Goal: Task Accomplishment & Management: Manage account settings

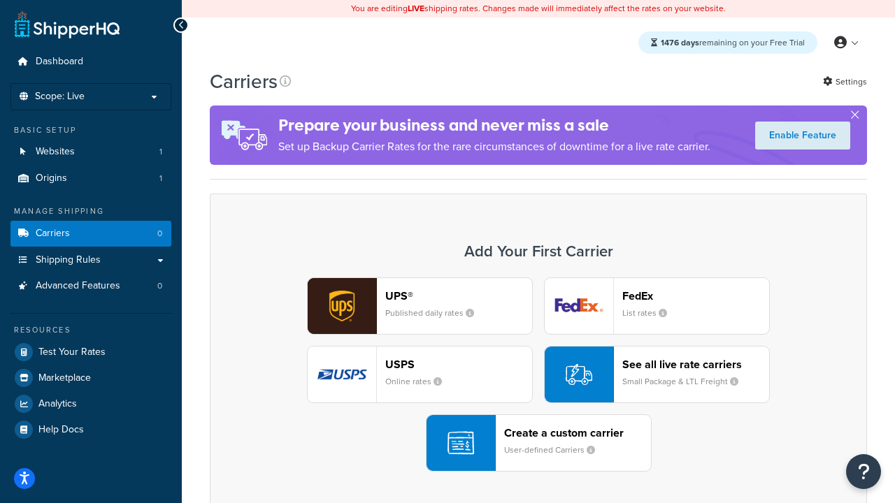
click at [538, 375] on div "UPS® Published daily rates FedEx List rates USPS Online rates See all live rate…" at bounding box center [538, 374] width 628 height 194
click at [695, 296] on header "FedEx" at bounding box center [695, 295] width 147 height 13
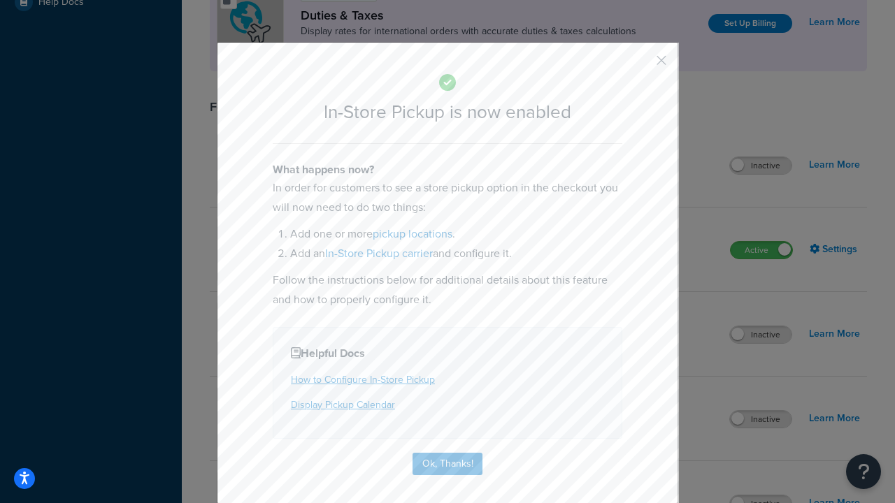
click at [640, 65] on button "button" at bounding box center [640, 65] width 3 height 3
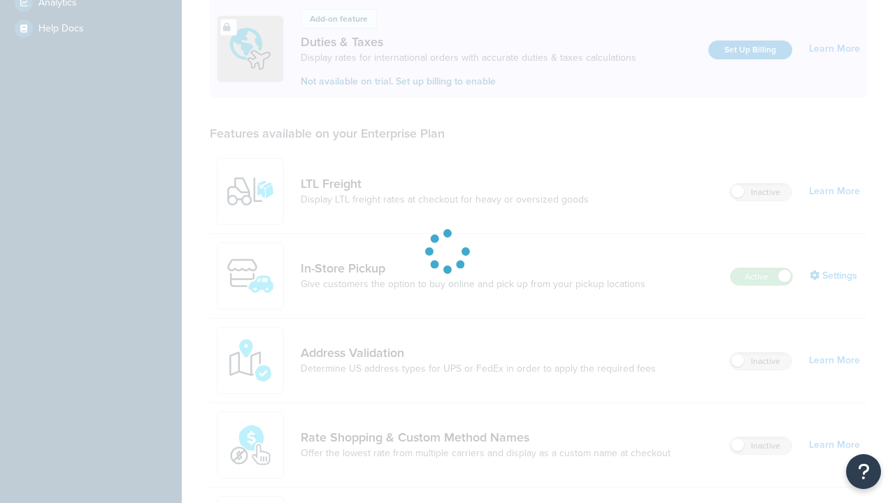
scroll to position [454, 0]
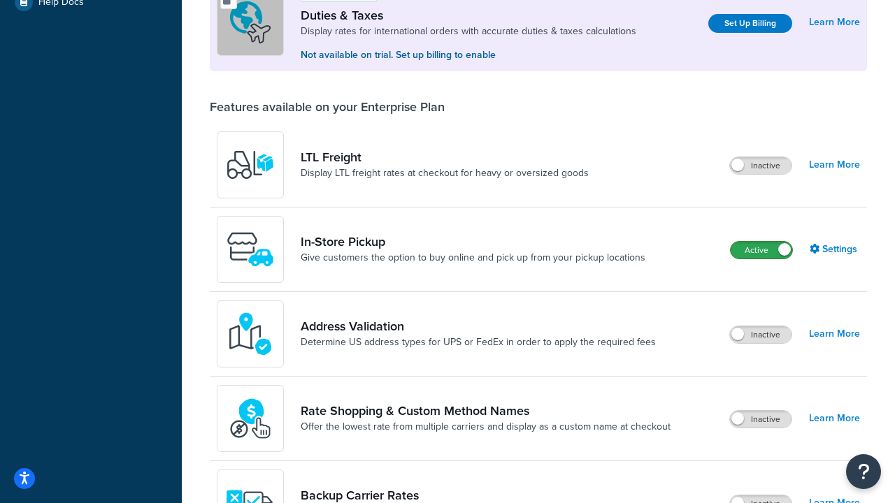
click at [761, 252] on label "Active" at bounding box center [761, 250] width 62 height 17
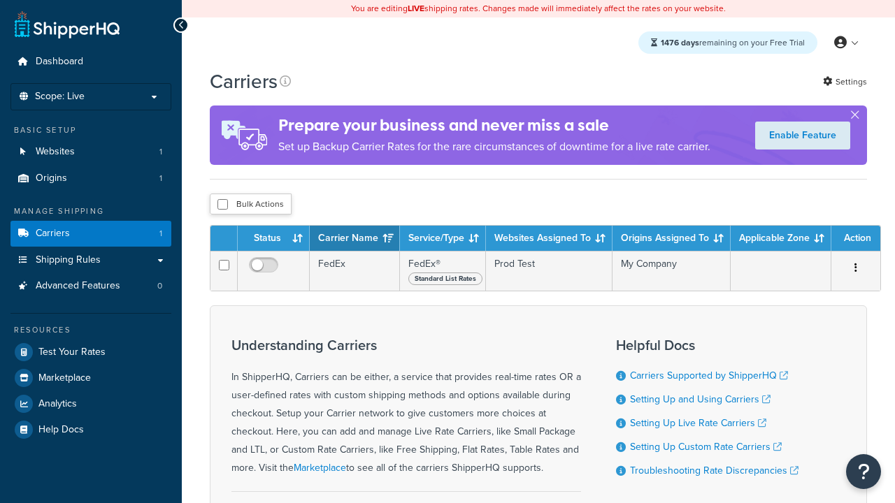
click at [222, 205] on input "checkbox" at bounding box center [222, 204] width 10 height 10
checkbox input "true"
click at [0, 0] on button "Delete" at bounding box center [0, 0] width 0 height 0
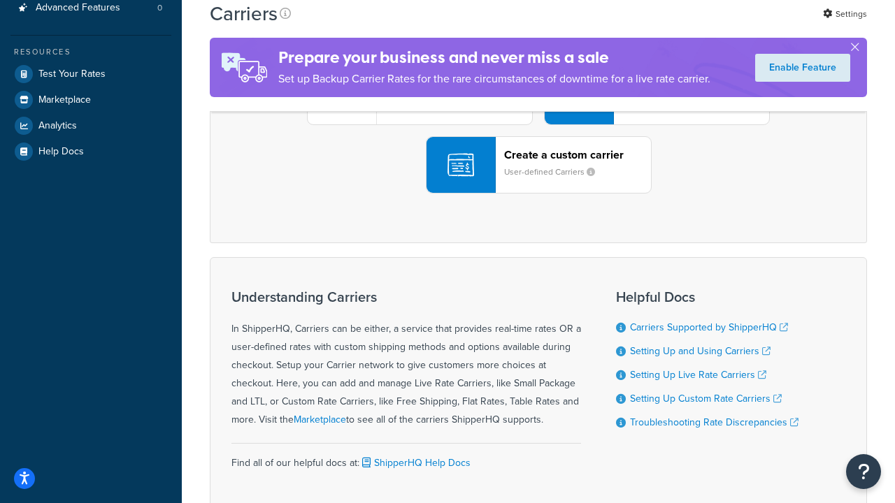
click at [538, 194] on div "UPS® Published daily rates FedEx List rates USPS Online rates See all live rate…" at bounding box center [538, 96] width 628 height 194
click at [538, 182] on div "Create a custom carrier User-defined Carriers" at bounding box center [577, 165] width 147 height 34
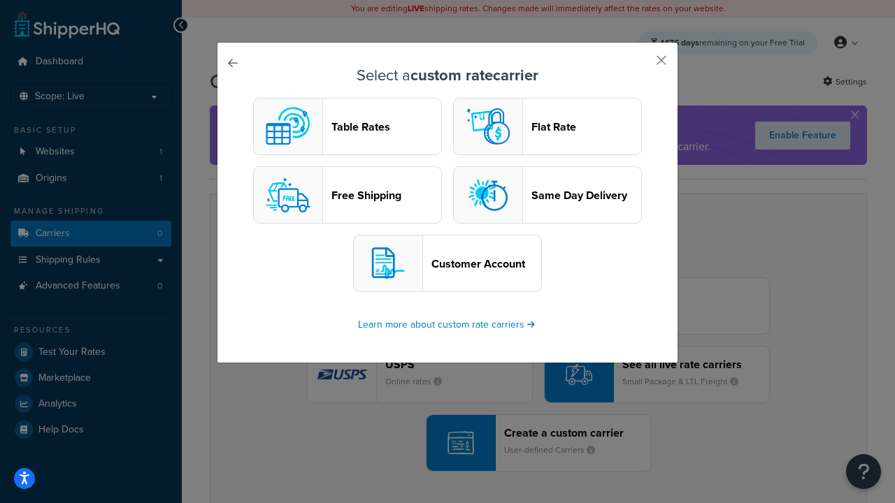
click at [347, 127] on header "Table Rates" at bounding box center [386, 126] width 110 height 13
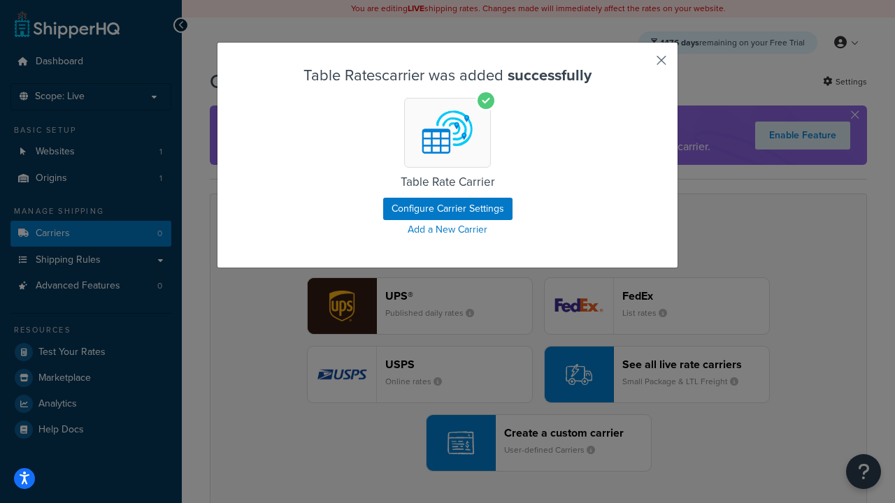
click at [640, 65] on button "button" at bounding box center [640, 65] width 3 height 3
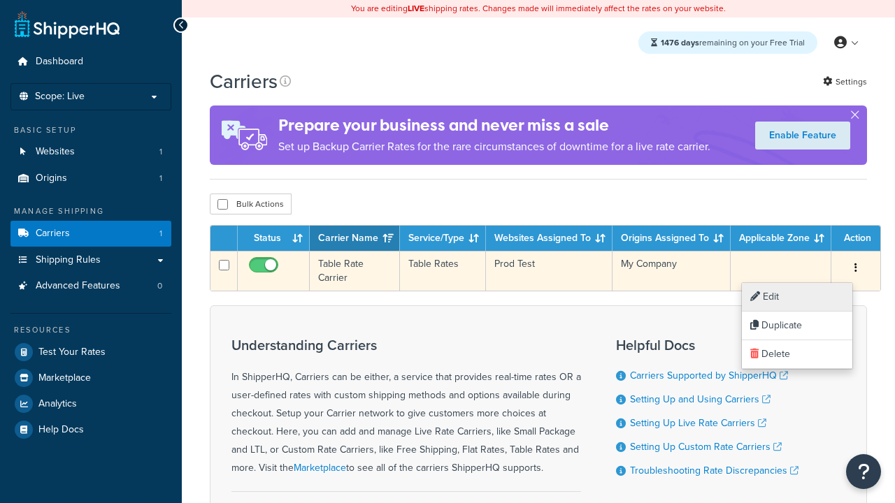
click at [796, 297] on link "Edit" at bounding box center [797, 297] width 110 height 29
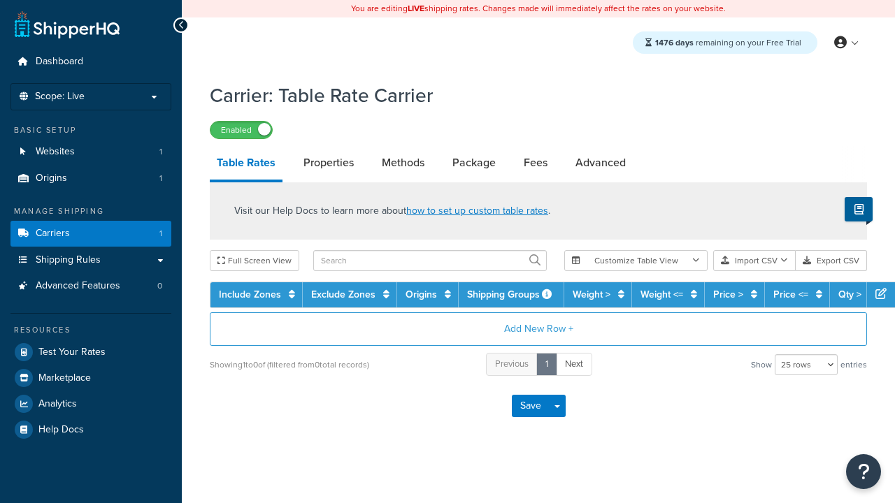
select select "25"
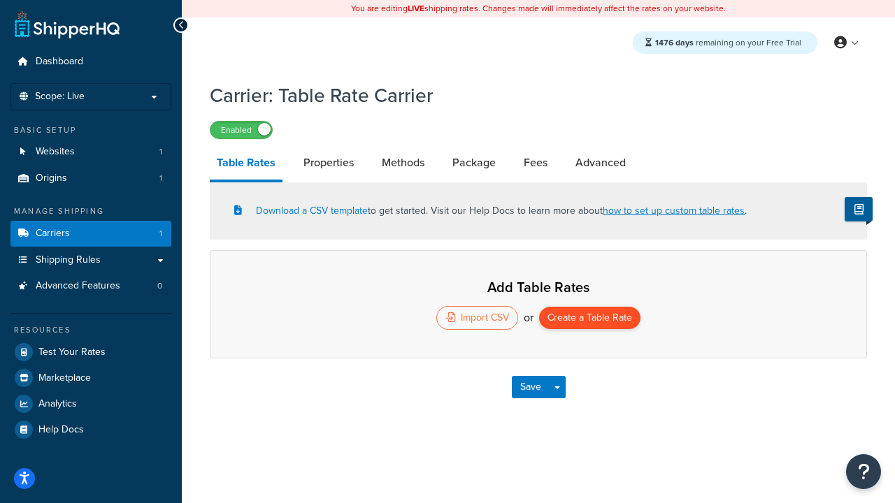
click at [590, 319] on button "Create a Table Rate" at bounding box center [589, 318] width 101 height 22
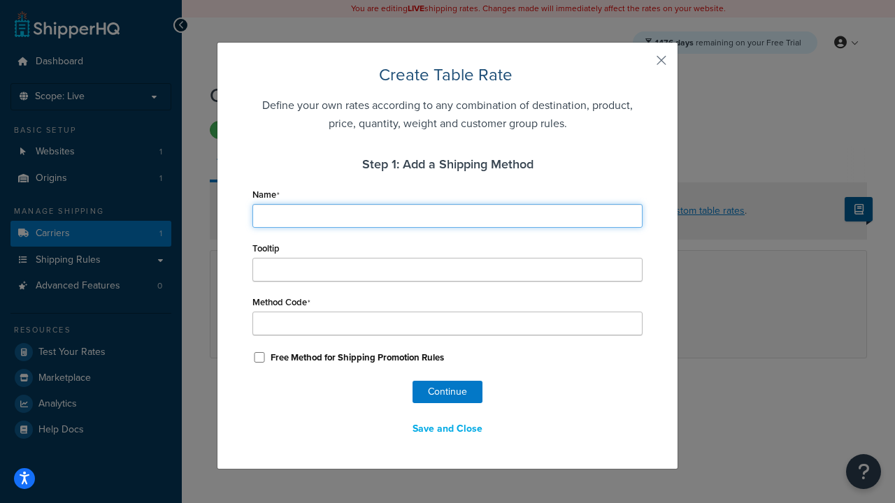
type input "Ground"
click at [447, 392] on button "Continue" at bounding box center [447, 392] width 70 height 22
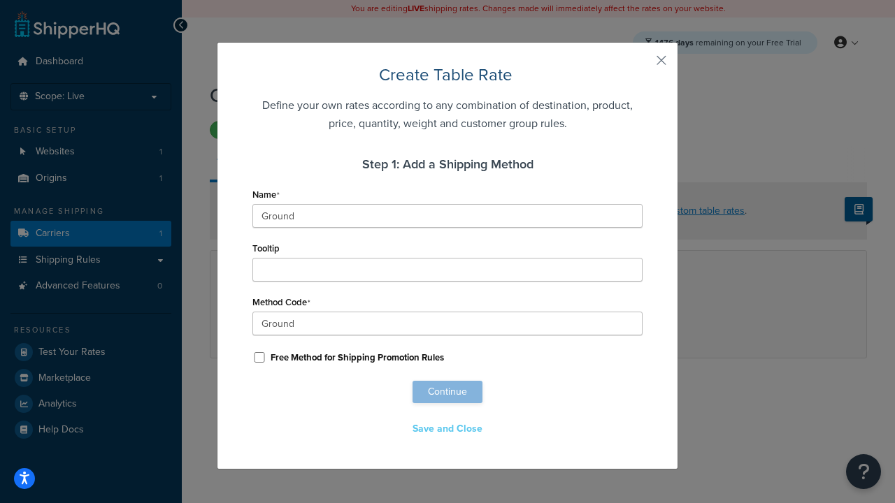
scroll to position [874, 0]
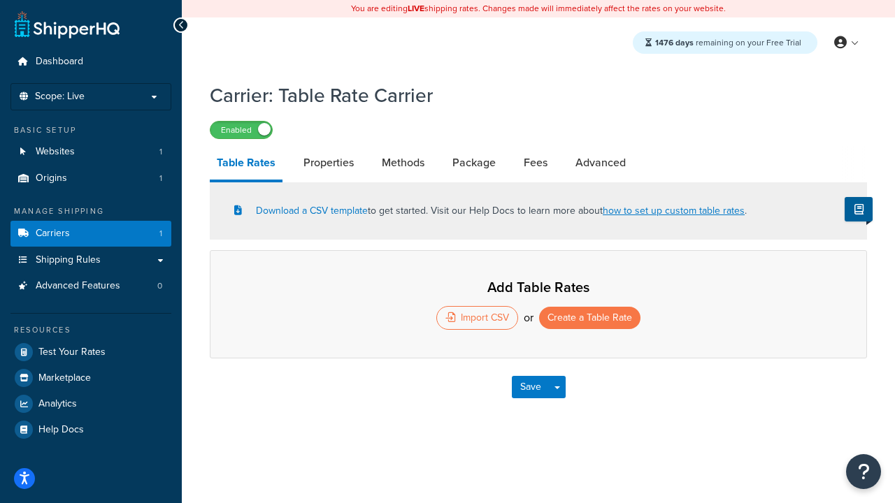
select select "25"
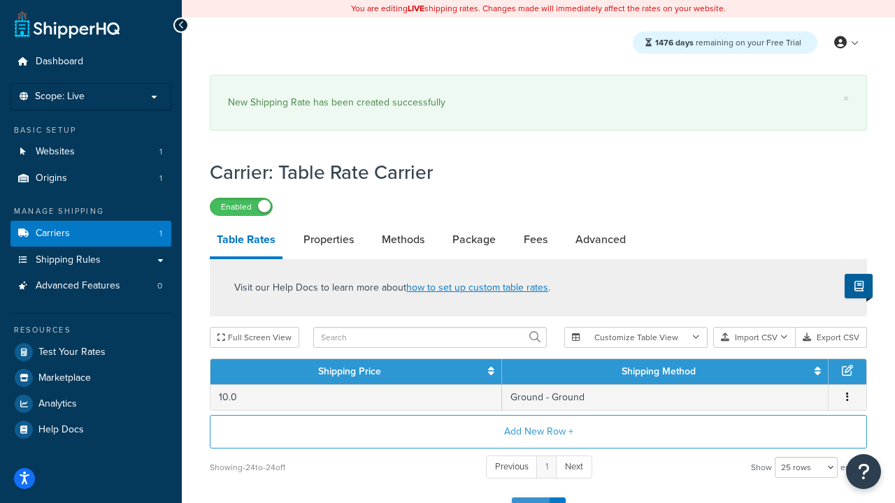
click at [530, 498] on button "Save" at bounding box center [531, 509] width 38 height 22
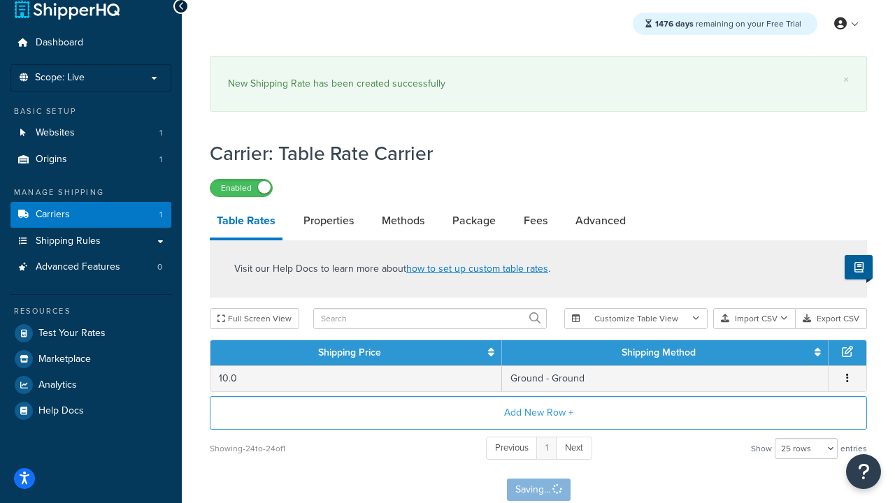
scroll to position [0, 0]
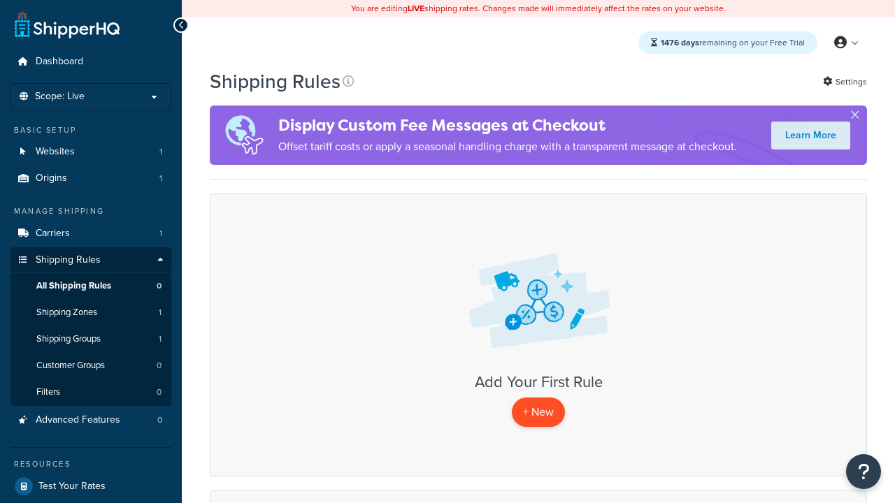
click at [537, 413] on p "+ New" at bounding box center [538, 412] width 53 height 29
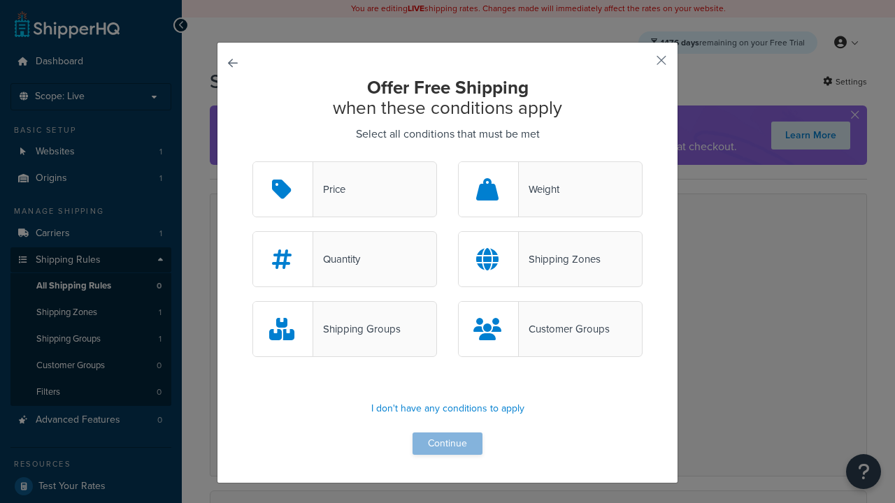
click at [345, 190] on div "Price" at bounding box center [329, 190] width 32 height 20
click at [0, 0] on input "Price" at bounding box center [0, 0] width 0 height 0
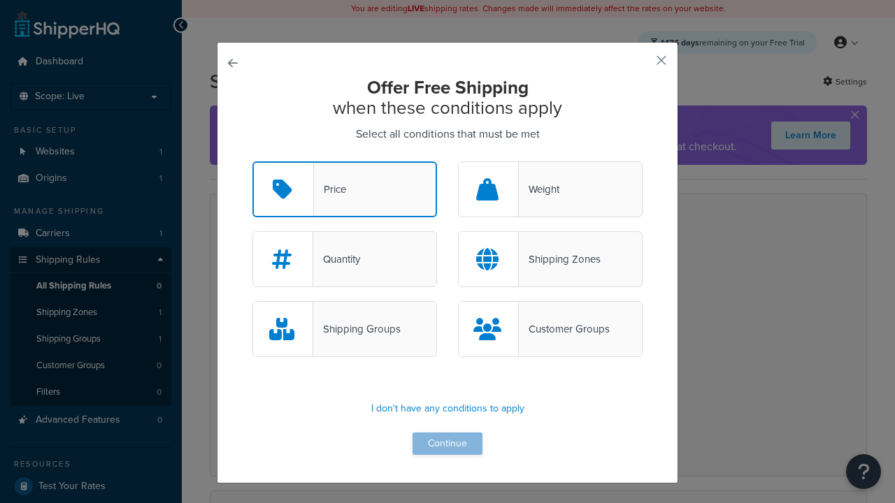
click at [447, 445] on button "Continue" at bounding box center [447, 444] width 70 height 22
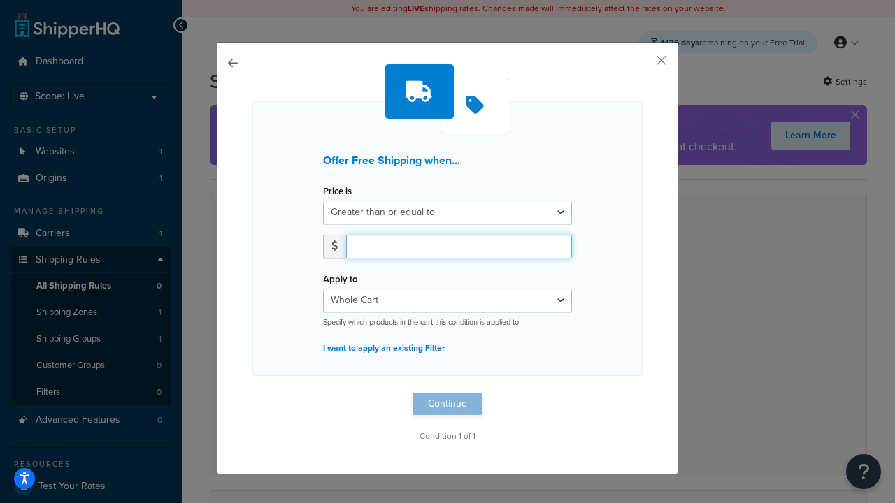
click at [458, 246] on input "number" at bounding box center [459, 247] width 226 height 24
type input "50"
click at [447, 404] on button "Continue" at bounding box center [447, 404] width 70 height 22
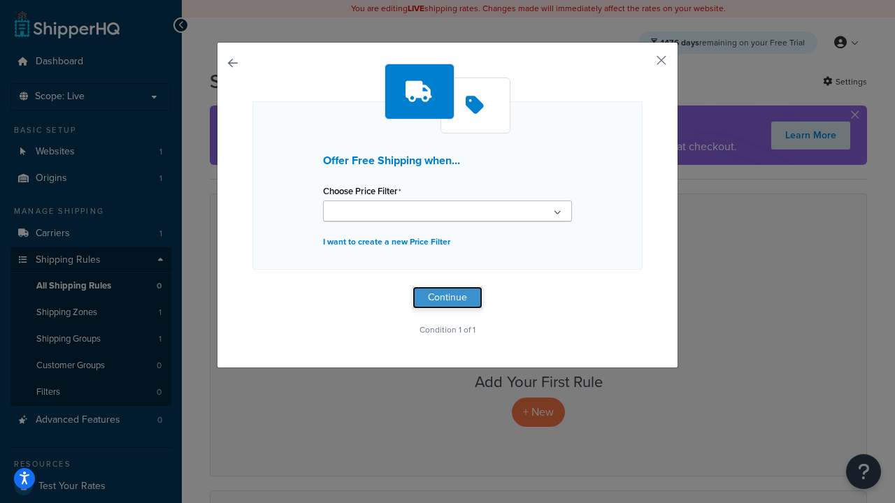
click at [447, 298] on button "Continue" at bounding box center [447, 298] width 70 height 22
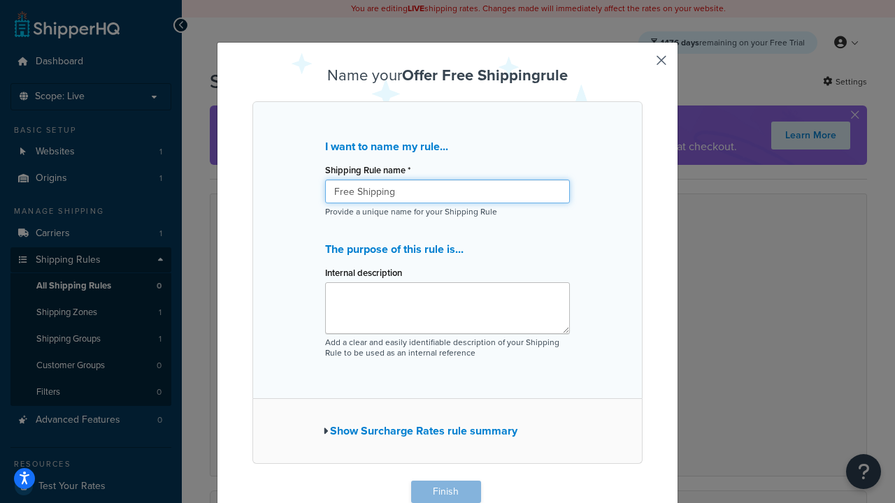
type input "Free Shipping"
click at [445, 492] on button "Finish" at bounding box center [446, 492] width 70 height 22
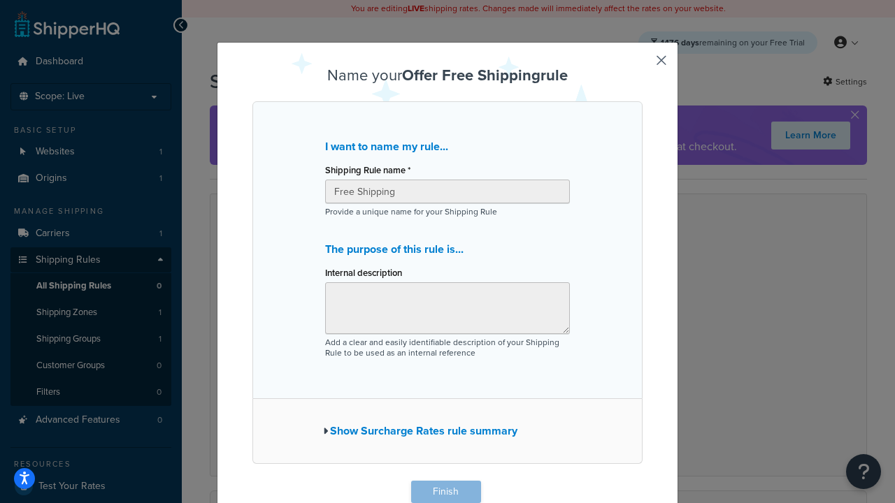
scroll to position [1, 0]
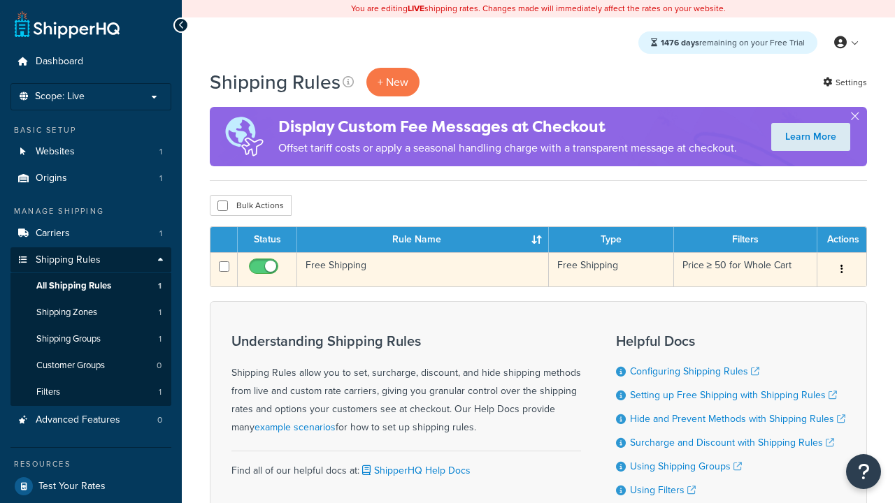
click at [265, 271] on input "checkbox" at bounding box center [265, 269] width 38 height 17
checkbox input "false"
click at [265, 271] on input "checkbox" at bounding box center [265, 269] width 38 height 17
checkbox input "true"
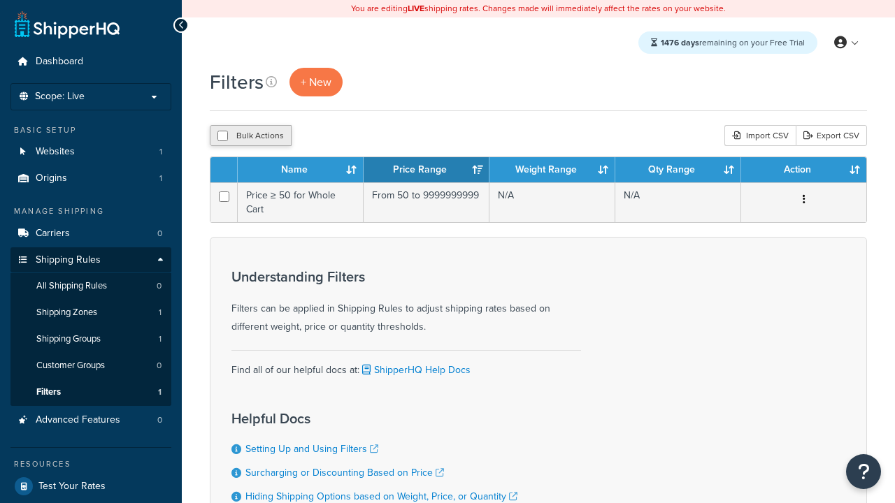
click at [250, 137] on button "Bulk Actions" at bounding box center [251, 135] width 82 height 21
checkbox input "true"
click at [0, 0] on button "Delete" at bounding box center [0, 0] width 0 height 0
